Goal: Check status: Check status

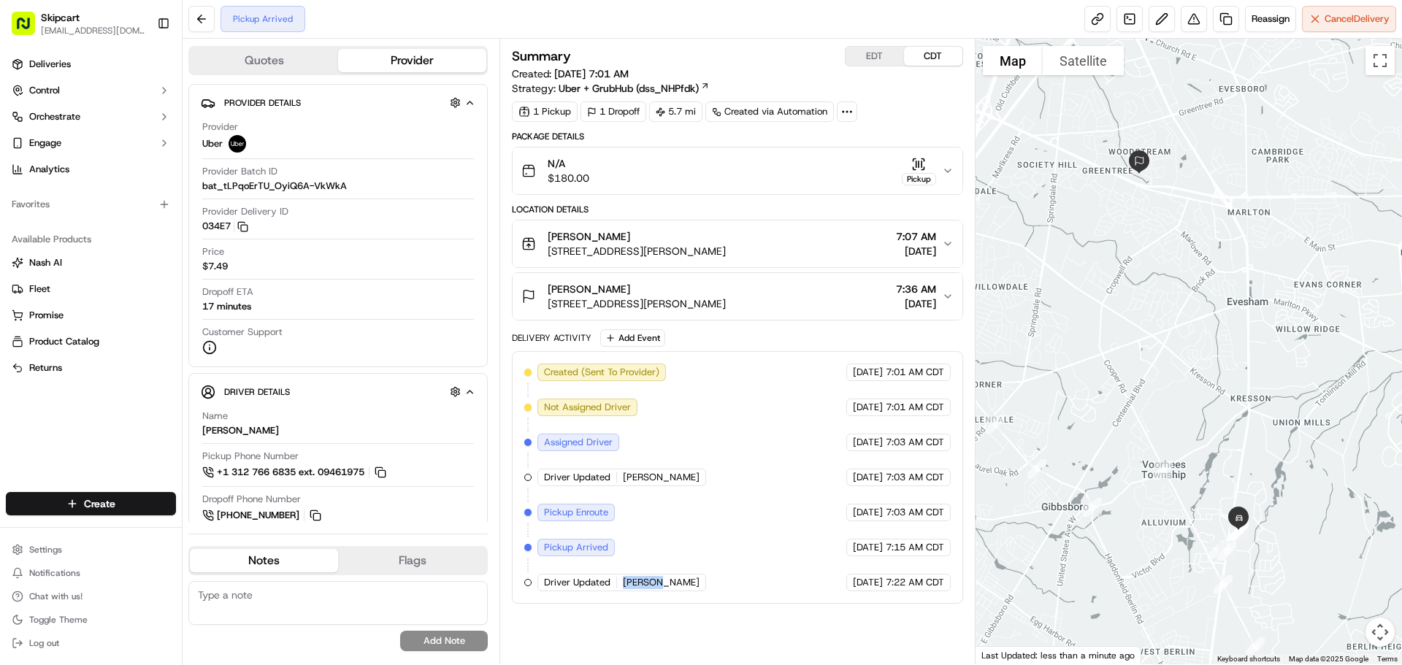
drag, startPoint x: 621, startPoint y: 588, endPoint x: 662, endPoint y: 584, distance: 41.1
click at [662, 584] on div "Created (Sent To Provider) Uber 09/19/2025 7:01 AM CDT Not Assigned Driver Uber…" at bounding box center [737, 478] width 426 height 228
copy span "Sung I."
